Goal: Communication & Community: Participate in discussion

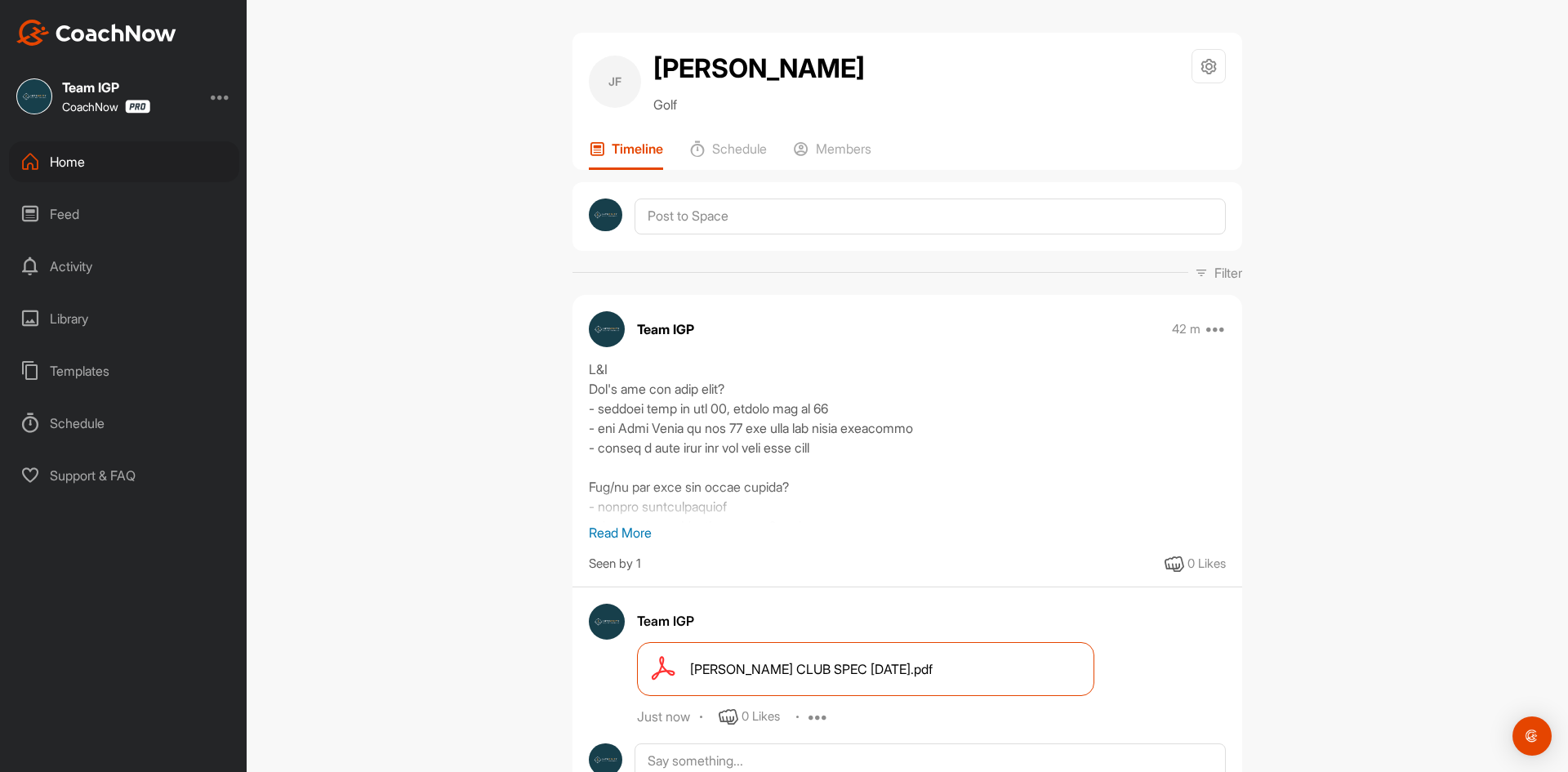
click at [80, 170] on div "Home" at bounding box center [125, 162] width 231 height 41
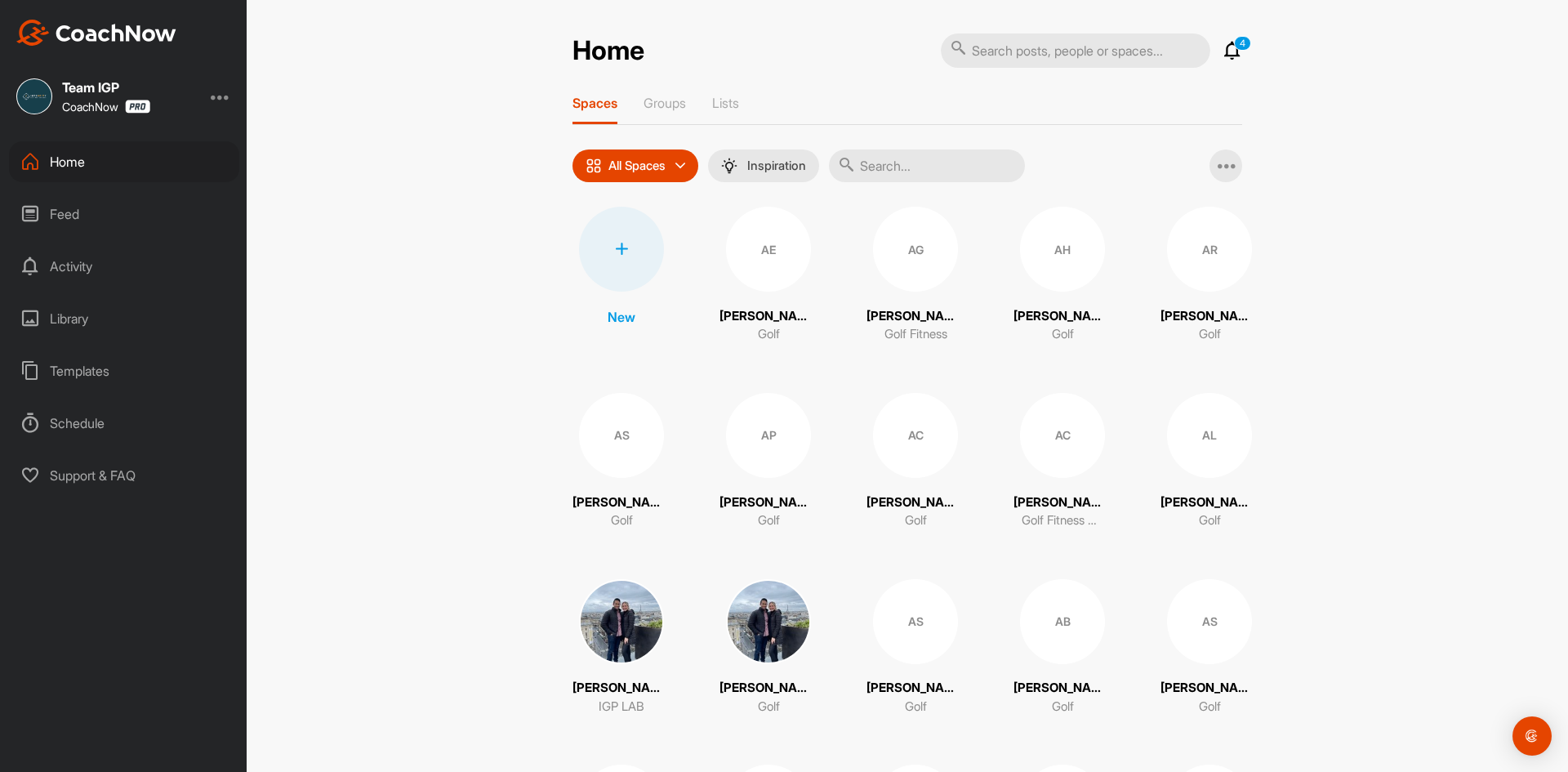
click at [97, 206] on div "Feed" at bounding box center [125, 214] width 231 height 41
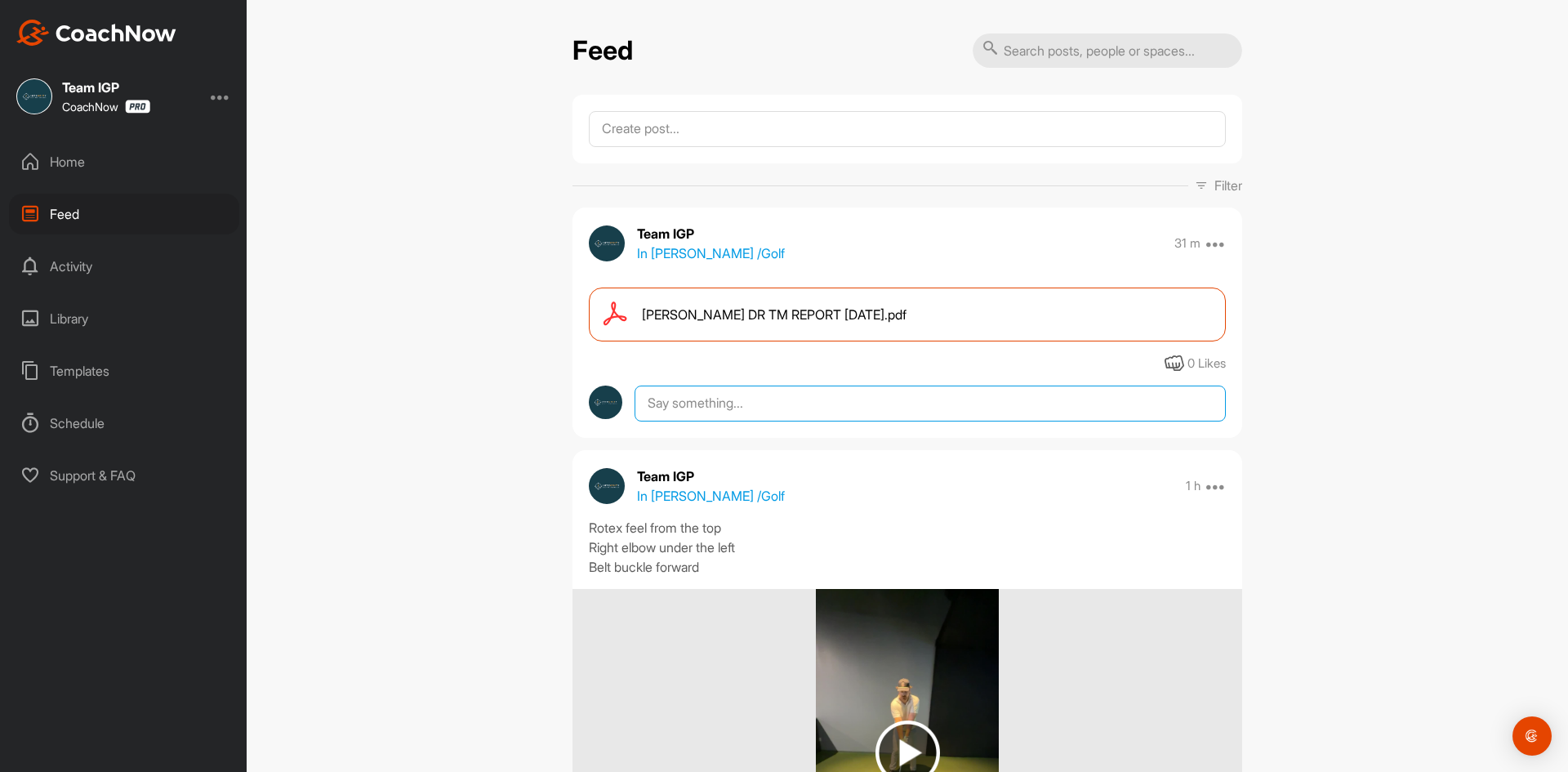
click at [734, 387] on textarea at bounding box center [930, 403] width 592 height 36
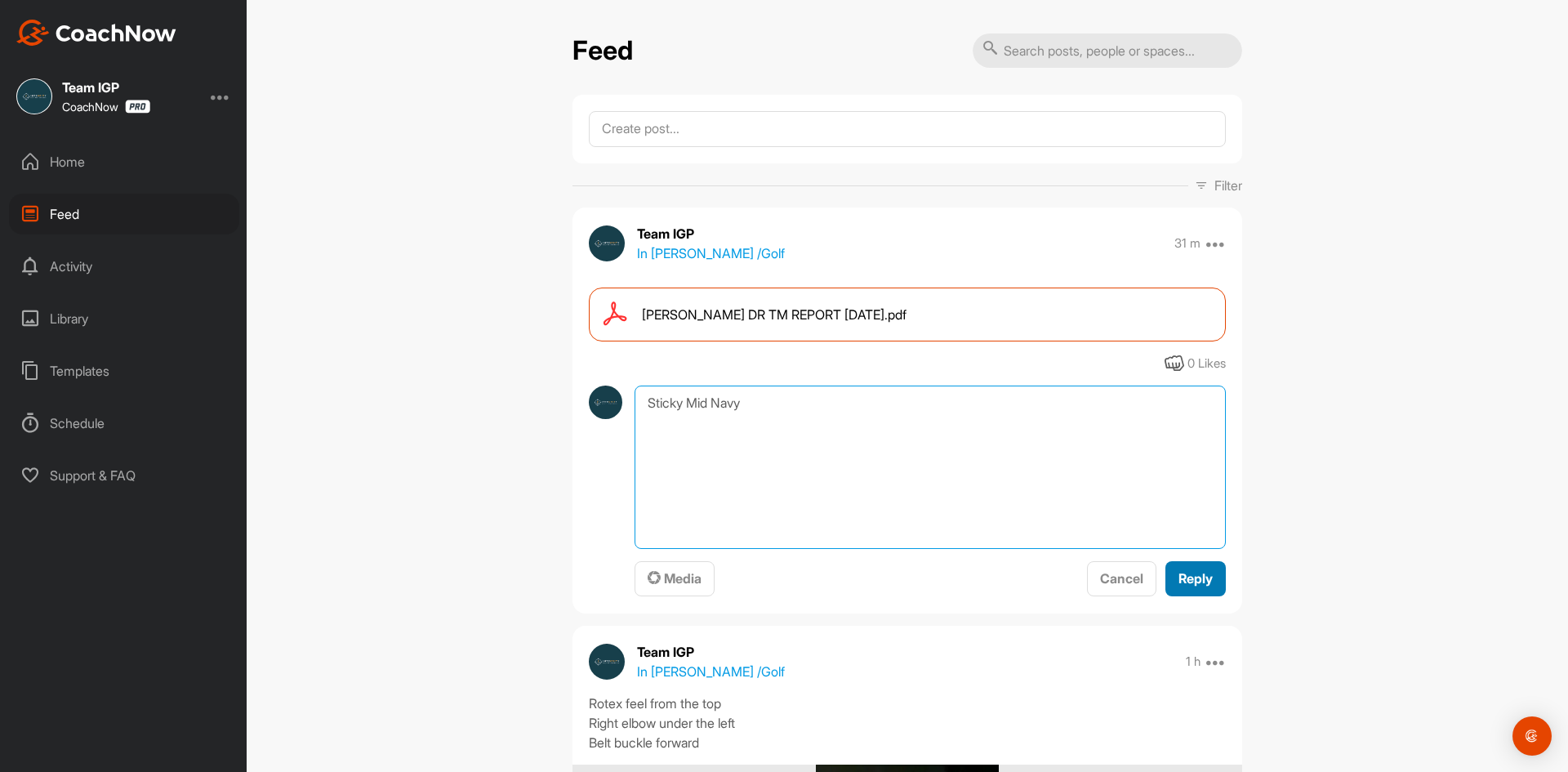
type textarea "Sticky Mid Navy"
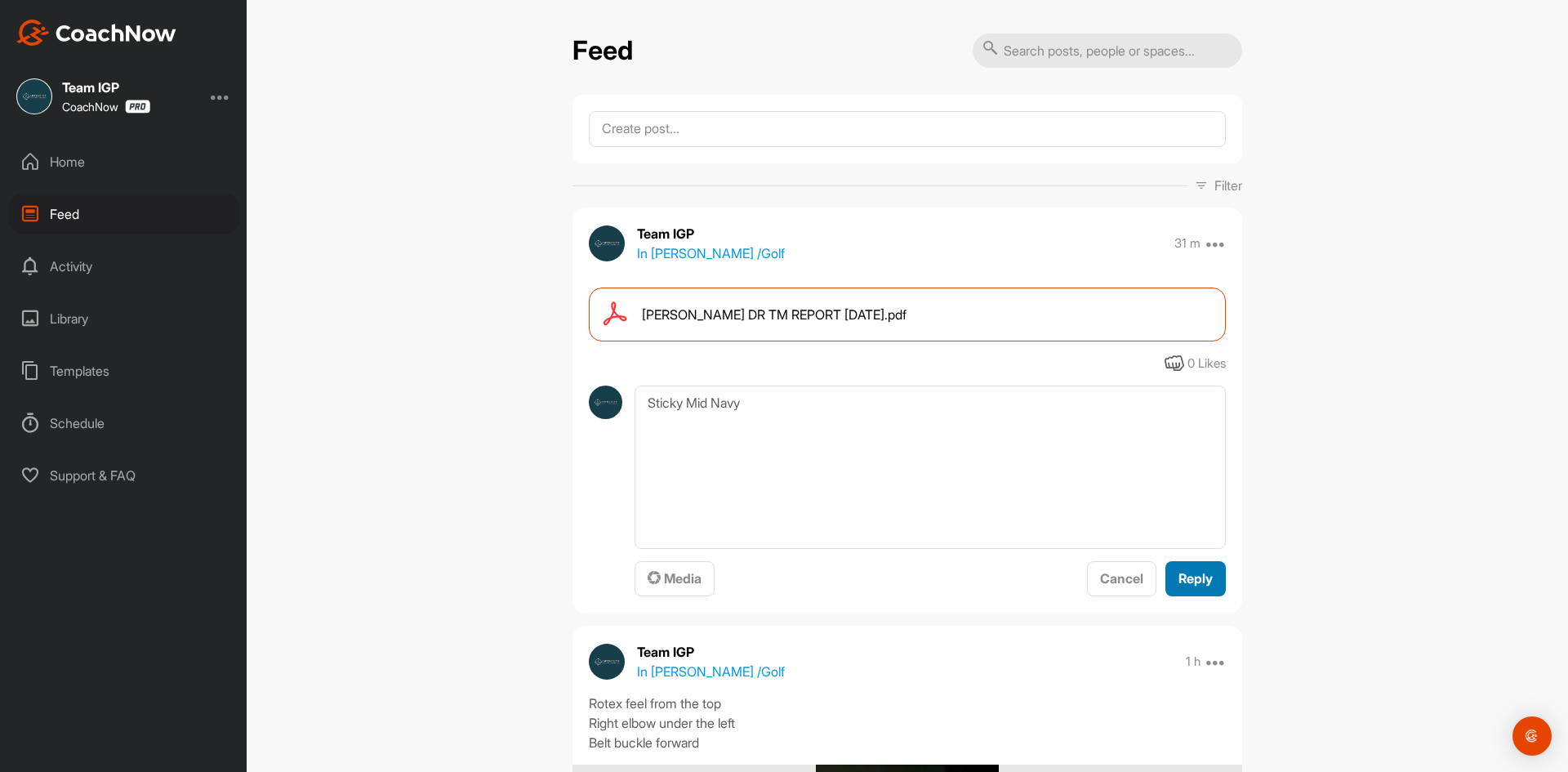
click at [1199, 576] on span "Reply" at bounding box center [1196, 578] width 35 height 16
